Goal: Transaction & Acquisition: Purchase product/service

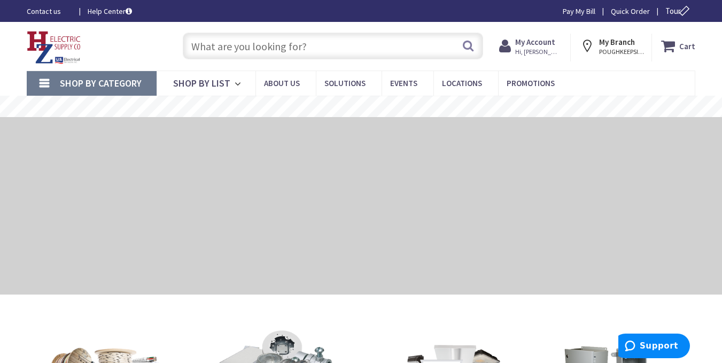
click at [283, 52] on input "text" at bounding box center [333, 46] width 300 height 27
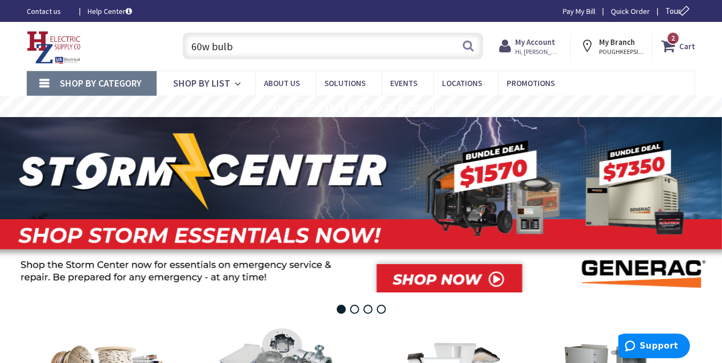
type input "60w bulb"
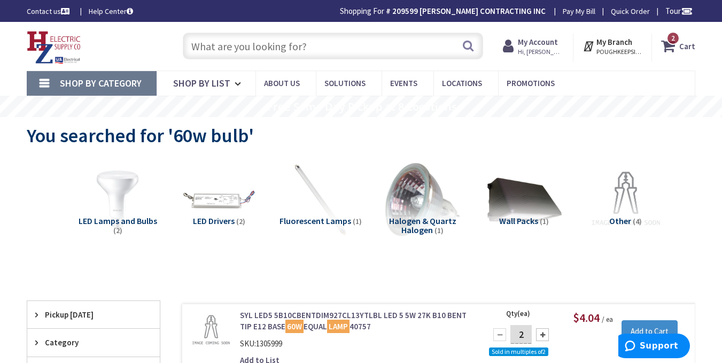
click at [115, 215] on span "LED Lamps and Bulbs" at bounding box center [118, 220] width 79 height 11
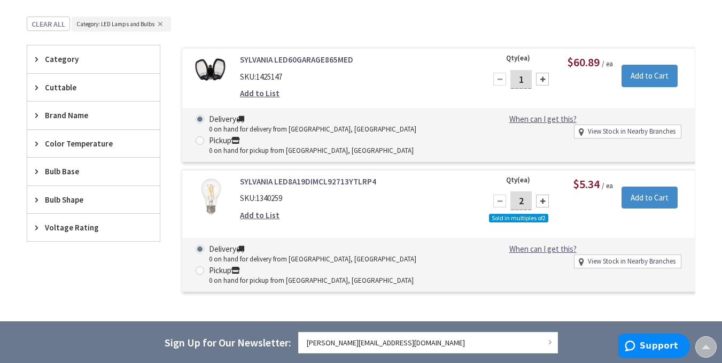
scroll to position [262, 0]
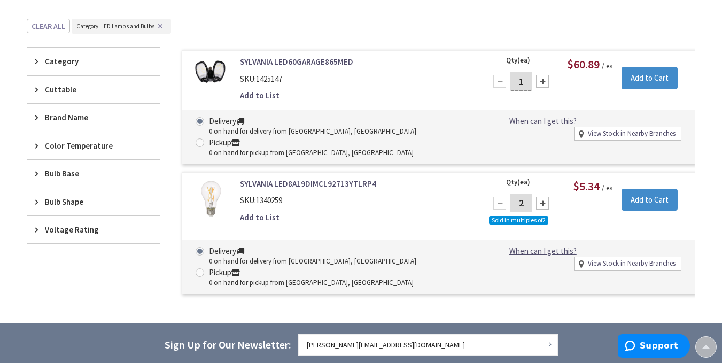
click at [369, 184] on link "SYLVANIA LED8A19DIMCL92713YTLRP4" at bounding box center [356, 183] width 233 height 11
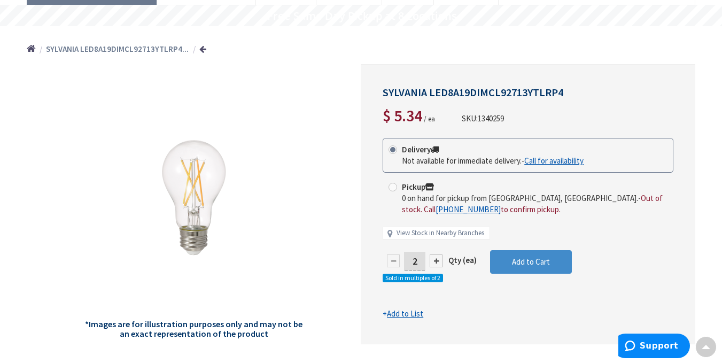
scroll to position [87, 0]
